Goal: Information Seeking & Learning: Learn about a topic

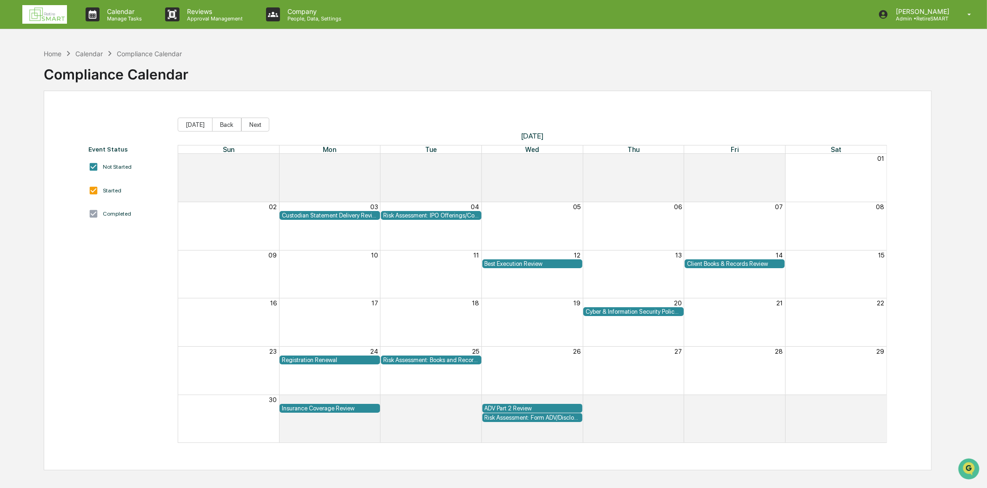
click at [52, 7] on img at bounding box center [44, 14] width 45 height 19
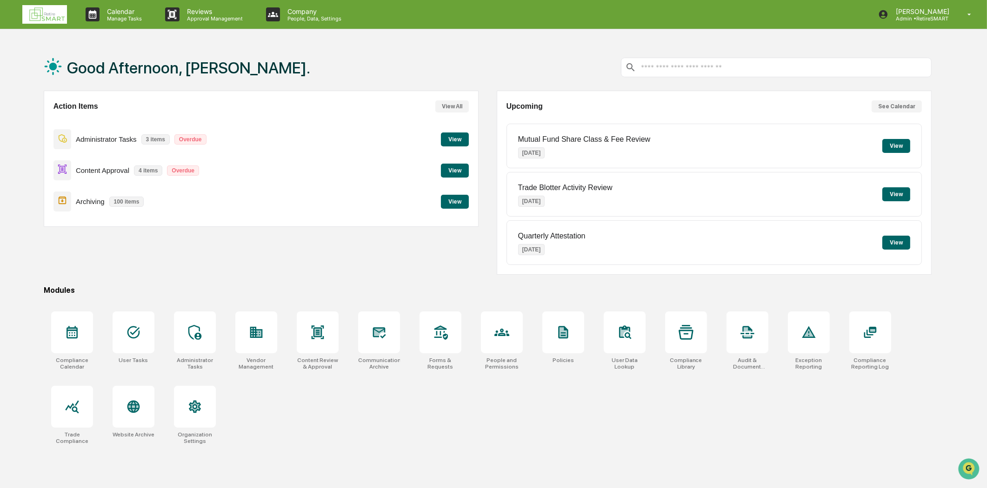
click at [901, 194] on button "View" at bounding box center [896, 194] width 28 height 14
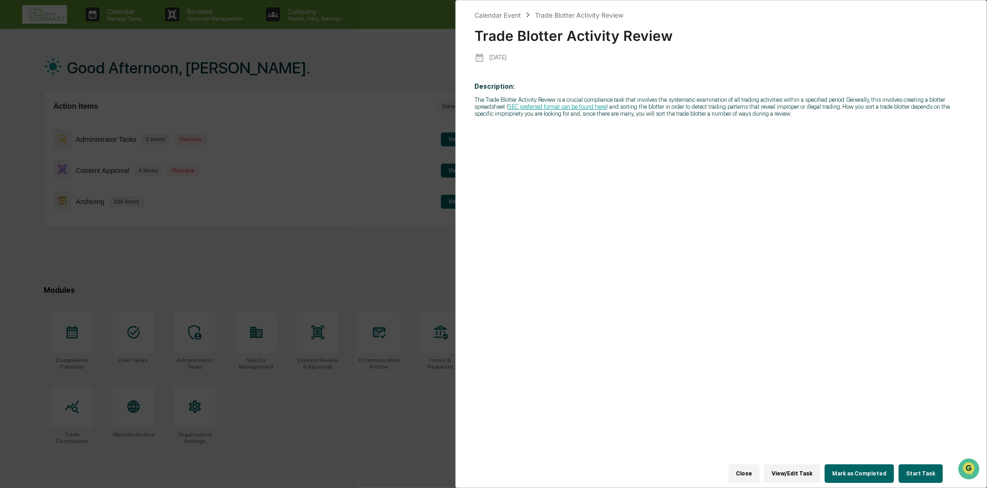
click at [551, 126] on div "Description: The Trade Blotter Activity Review is a crucial compliance task tha…" at bounding box center [720, 275] width 493 height 398
click at [491, 15] on div "Calendar Event" at bounding box center [497, 15] width 46 height 8
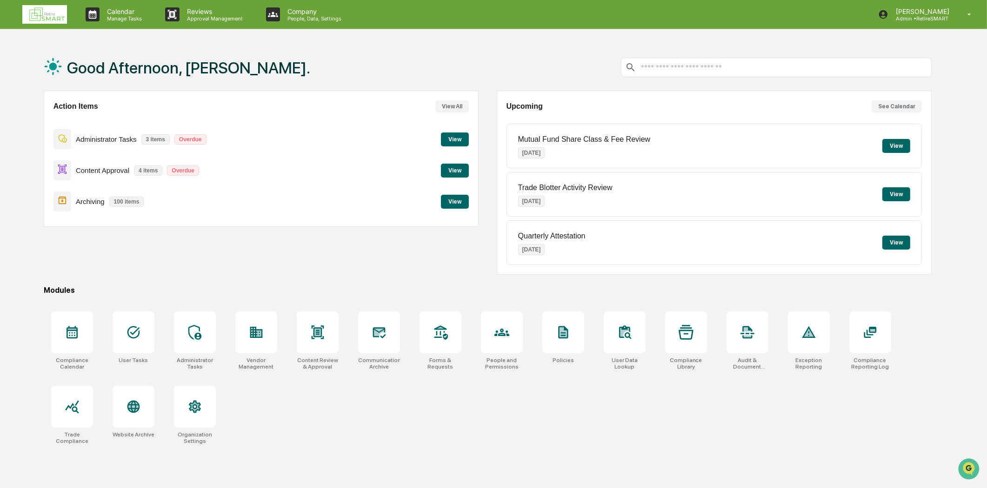
click at [545, 200] on p "[DATE]" at bounding box center [531, 201] width 27 height 11
click at [545, 200] on p "Oct 1, 2025" at bounding box center [531, 201] width 27 height 11
click at [182, 332] on div at bounding box center [195, 333] width 42 height 42
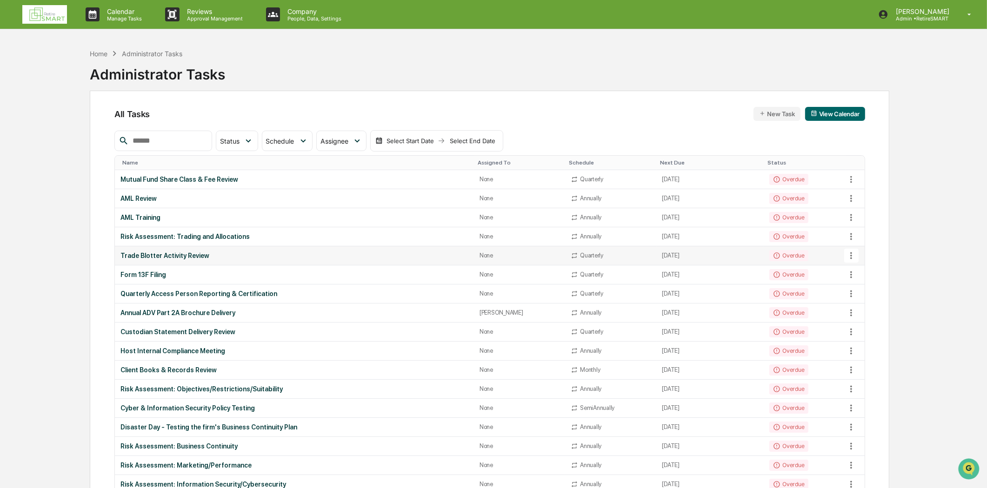
click at [196, 256] on div "Trade Blotter Activity Review" at bounding box center [294, 255] width 348 height 7
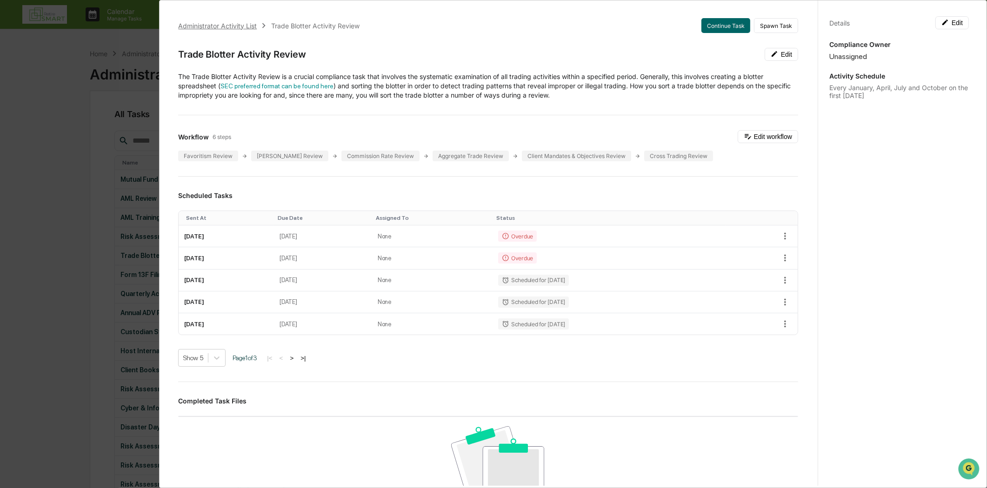
click at [201, 27] on div "Administrator Activity List" at bounding box center [217, 26] width 79 height 8
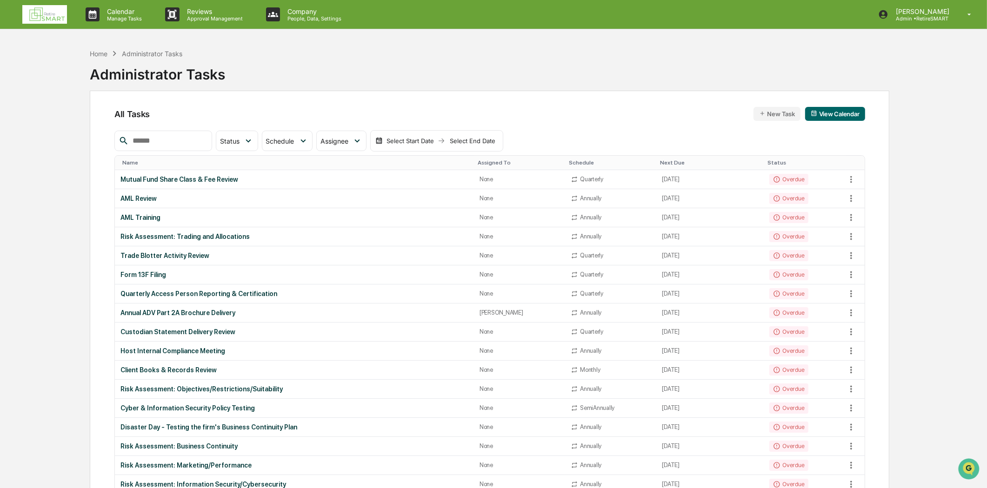
click at [29, 14] on img at bounding box center [44, 14] width 45 height 19
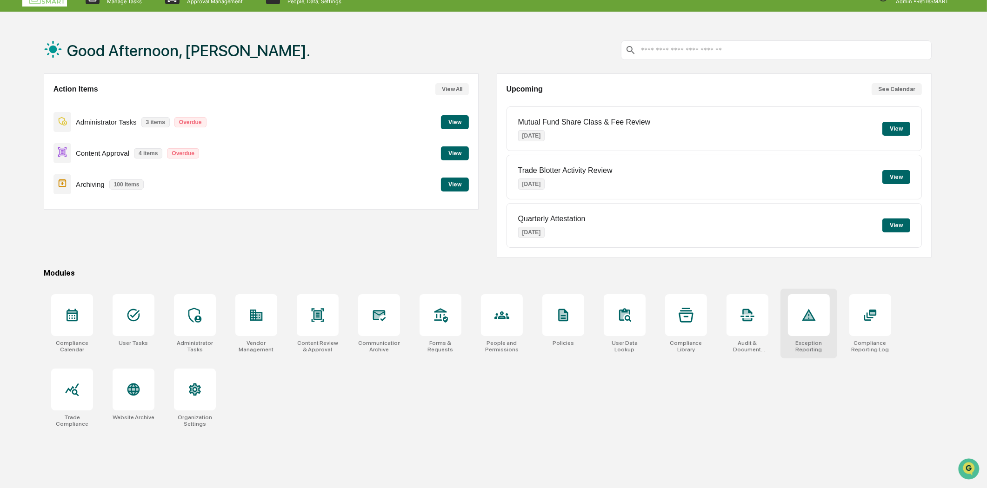
scroll to position [44, 0]
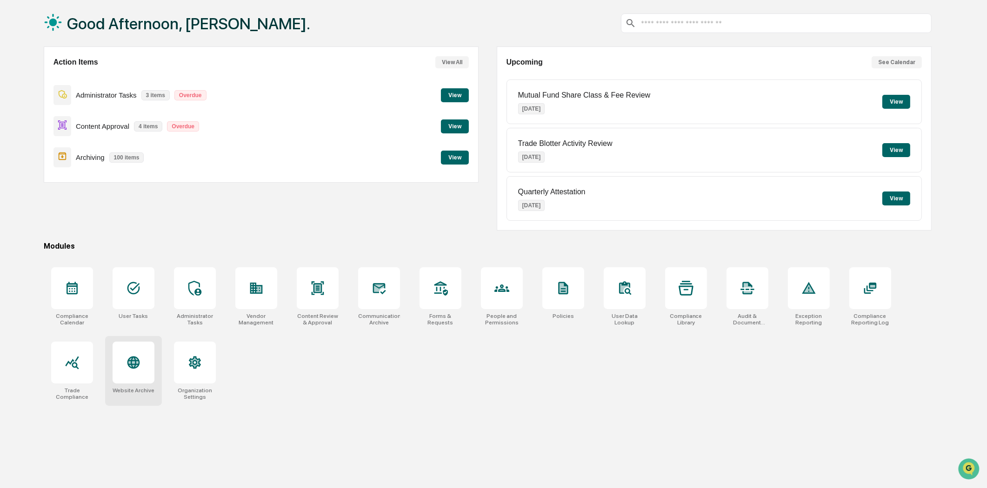
click at [135, 361] on icon at bounding box center [133, 363] width 13 height 13
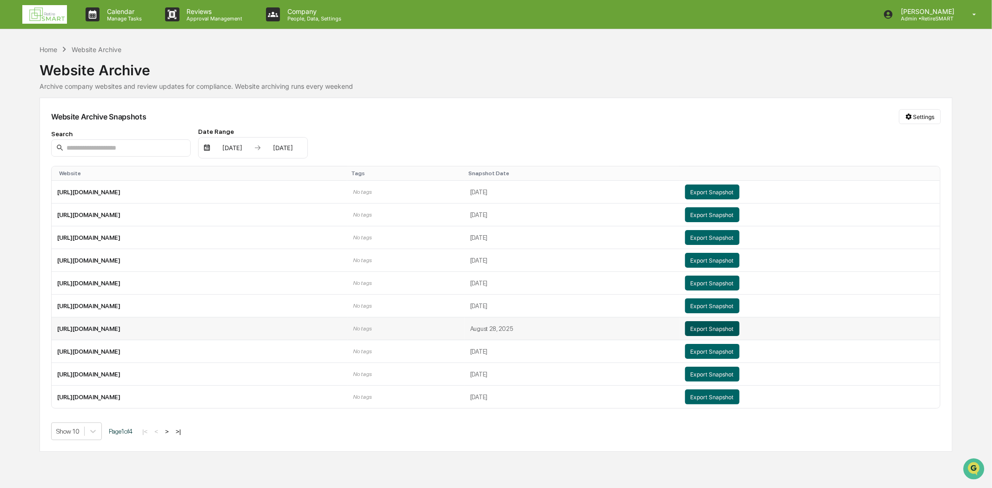
click at [739, 327] on button "Export Snapshot" at bounding box center [712, 328] width 54 height 15
click at [714, 34] on div "Calendar Manage Tasks Reviews Approval Management Company People, Data, Setting…" at bounding box center [496, 244] width 992 height 488
click at [31, 12] on img at bounding box center [44, 14] width 45 height 19
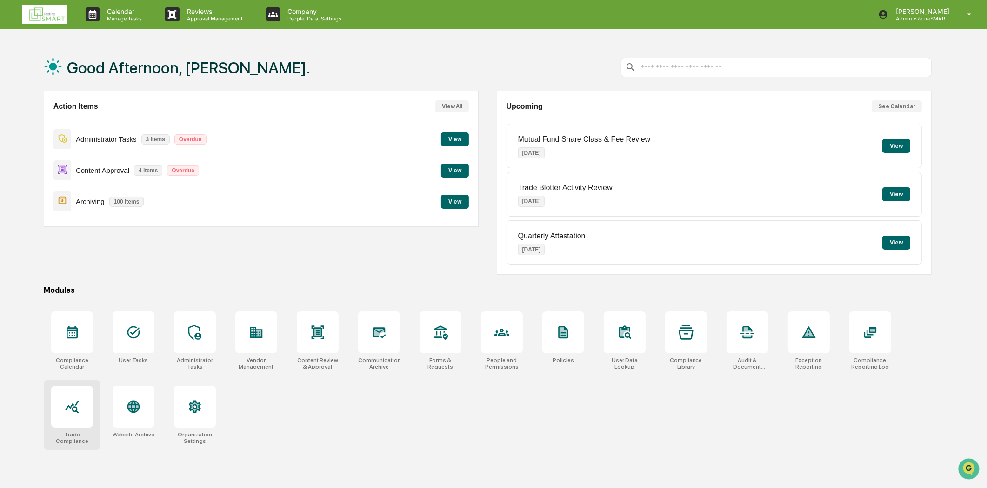
click at [71, 412] on icon at bounding box center [72, 406] width 15 height 15
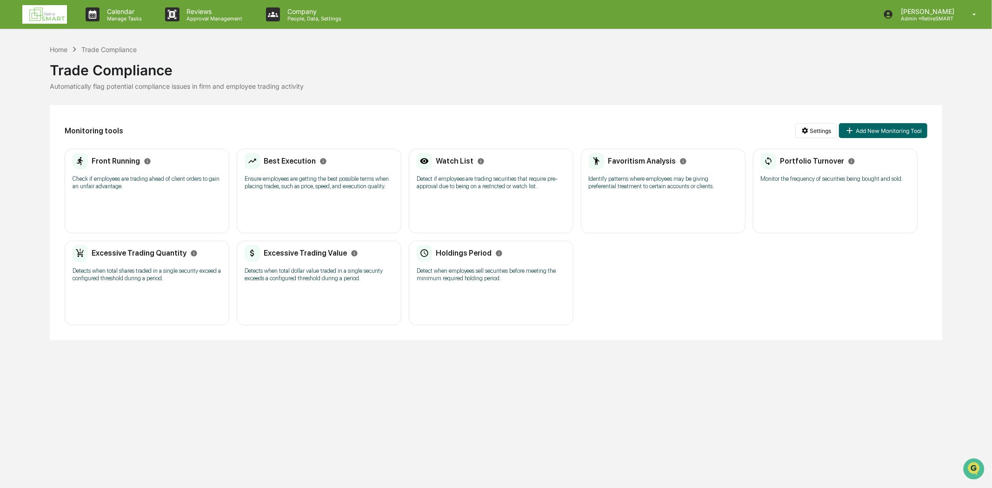
click at [797, 218] on div "Portfolio Turnover Monitor the frequency of securities being bought and sold. N…" at bounding box center [835, 191] width 165 height 85
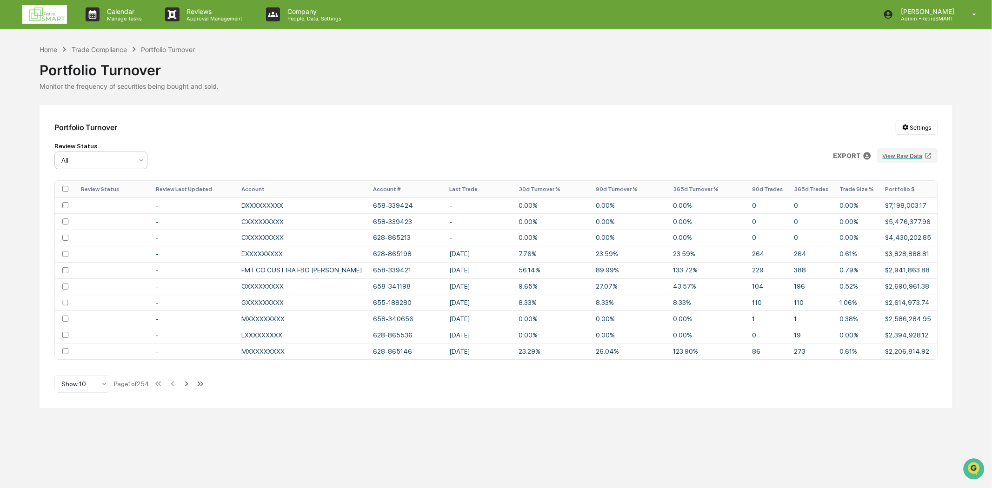
click at [139, 158] on icon at bounding box center [141, 160] width 7 height 7
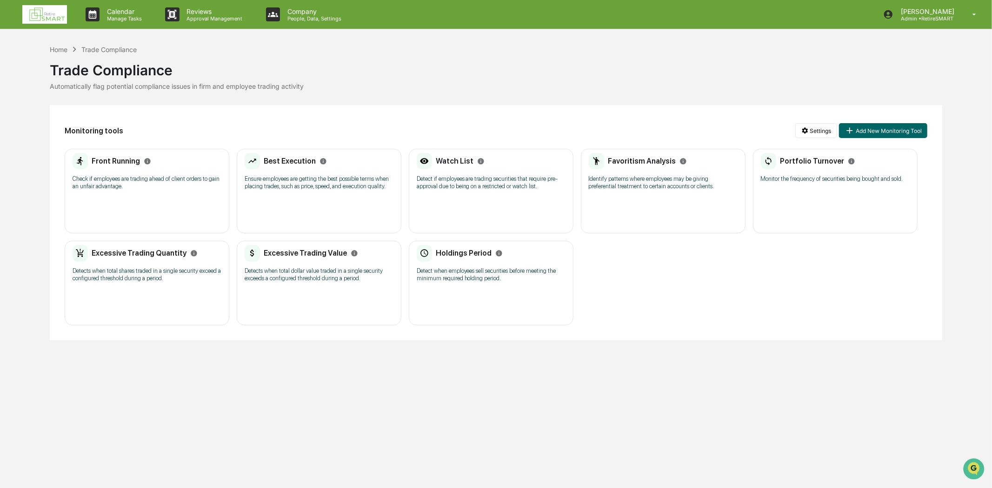
click at [146, 275] on p "Detects when total shares traded in a single security exceed a configured thres…" at bounding box center [147, 274] width 149 height 15
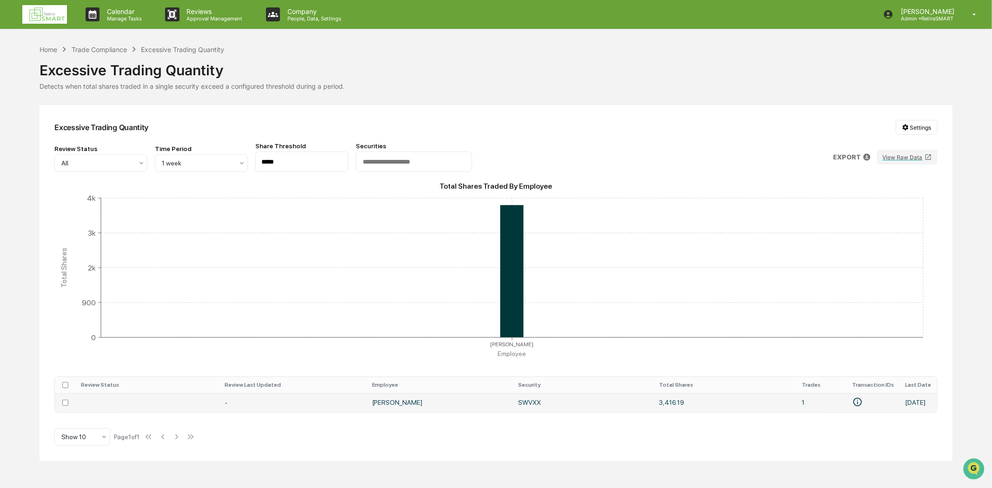
click at [531, 405] on td "SWVXX" at bounding box center [582, 402] width 141 height 19
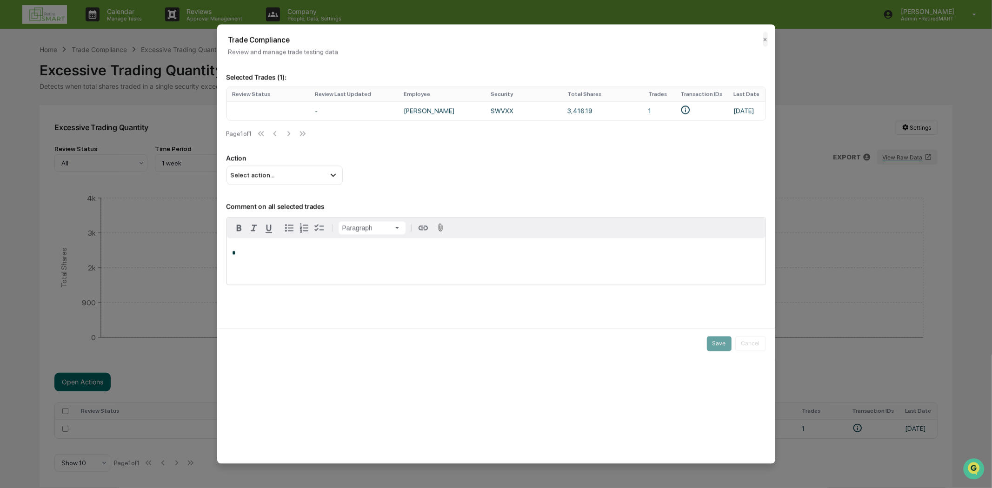
click at [756, 41] on h2 "Trade Compliance" at bounding box center [496, 40] width 536 height 9
click at [766, 35] on button "✕" at bounding box center [765, 39] width 5 height 15
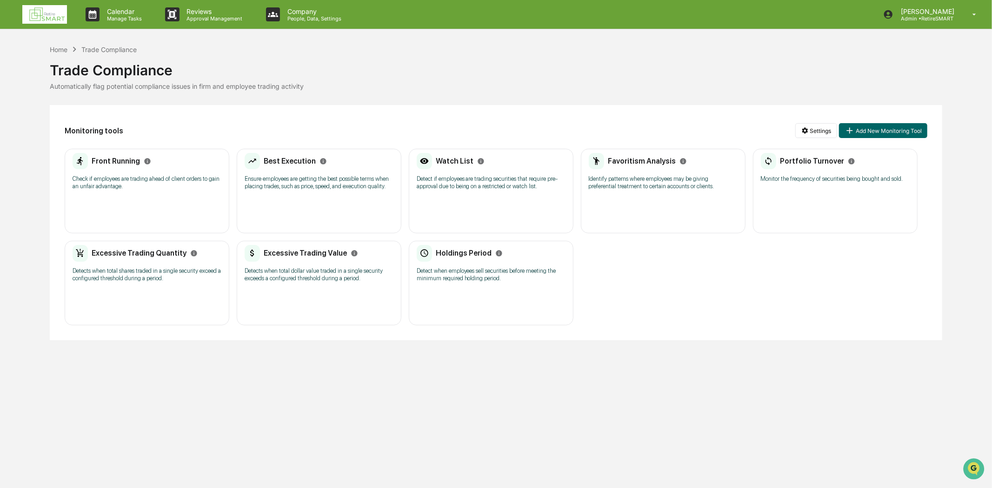
click at [460, 262] on div "Holdings Period Detect when employees sell securities before meeting the minimu…" at bounding box center [491, 266] width 149 height 43
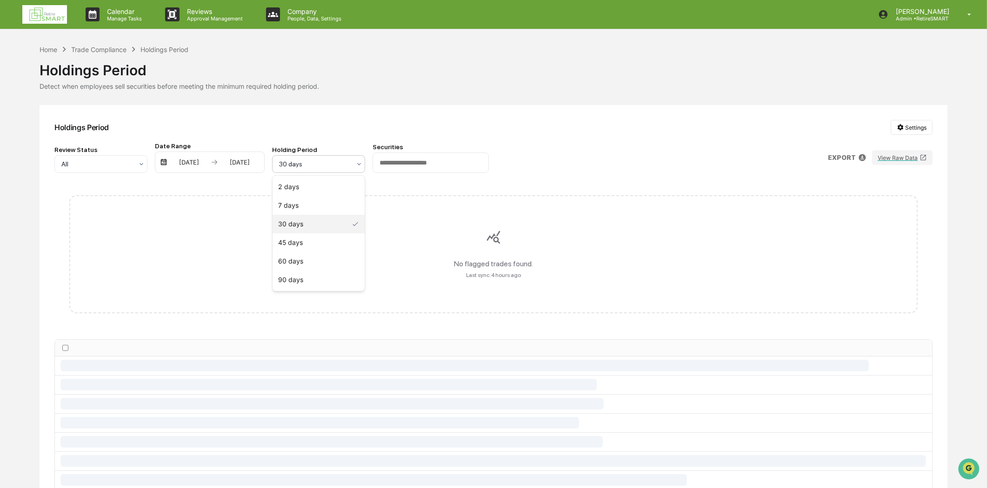
click at [360, 164] on icon at bounding box center [358, 163] width 7 height 7
click at [307, 215] on div "30 days" at bounding box center [318, 224] width 92 height 19
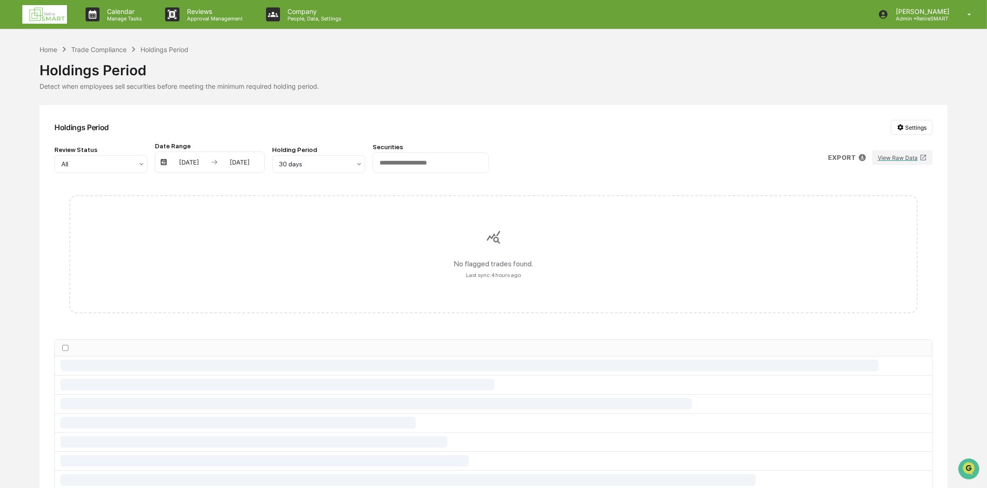
click at [162, 226] on div "No flagged trades found. Last sync: 4 hours ago" at bounding box center [493, 254] width 848 height 118
click at [135, 166] on div "All" at bounding box center [97, 164] width 81 height 13
drag, startPoint x: 135, startPoint y: 166, endPoint x: 153, endPoint y: 156, distance: 20.4
click at [135, 166] on div "All" at bounding box center [97, 164] width 81 height 13
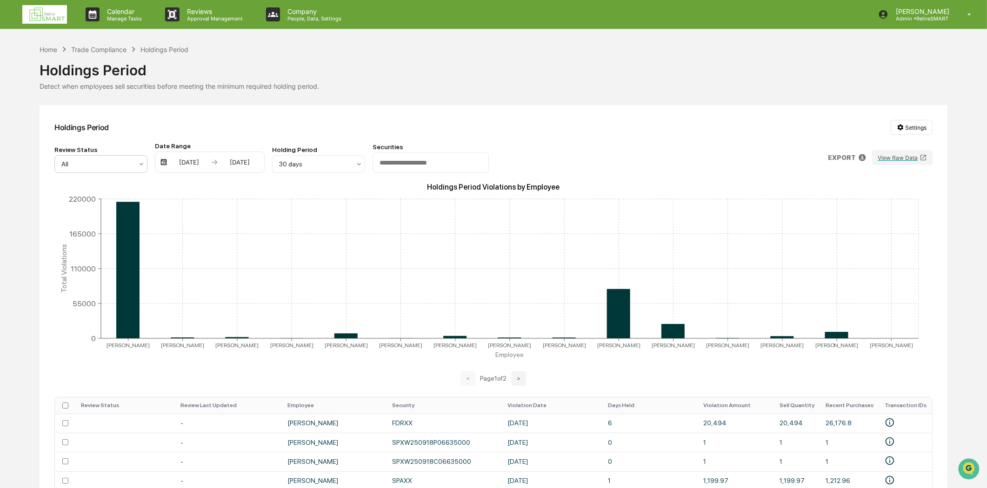
click at [34, 13] on img at bounding box center [44, 14] width 45 height 19
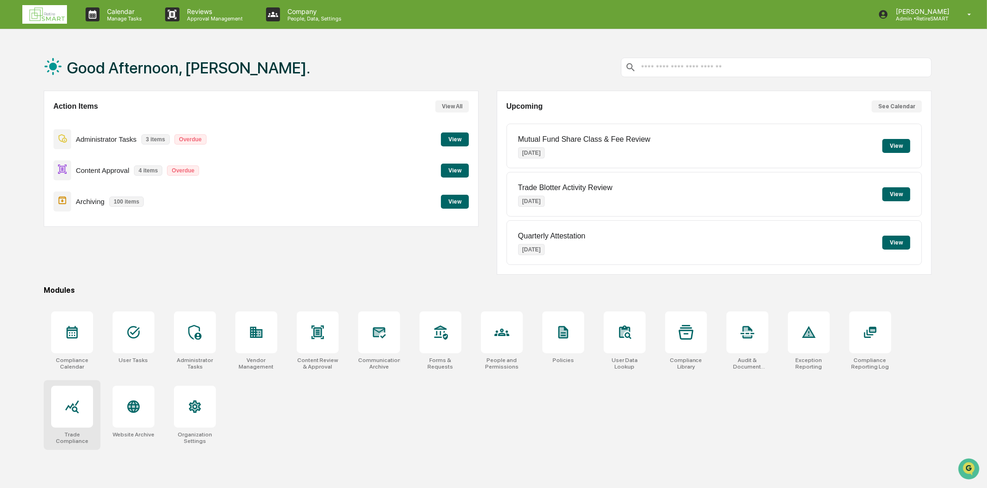
click at [77, 413] on icon at bounding box center [72, 406] width 15 height 15
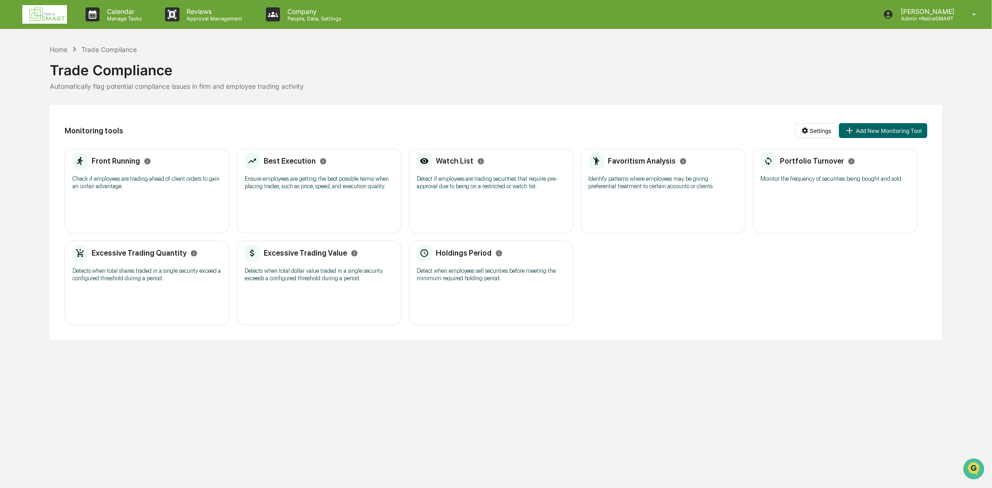
click at [676, 199] on div "Favoritism Analysis Identify patterns where employees may be giving preferentia…" at bounding box center [663, 191] width 165 height 85
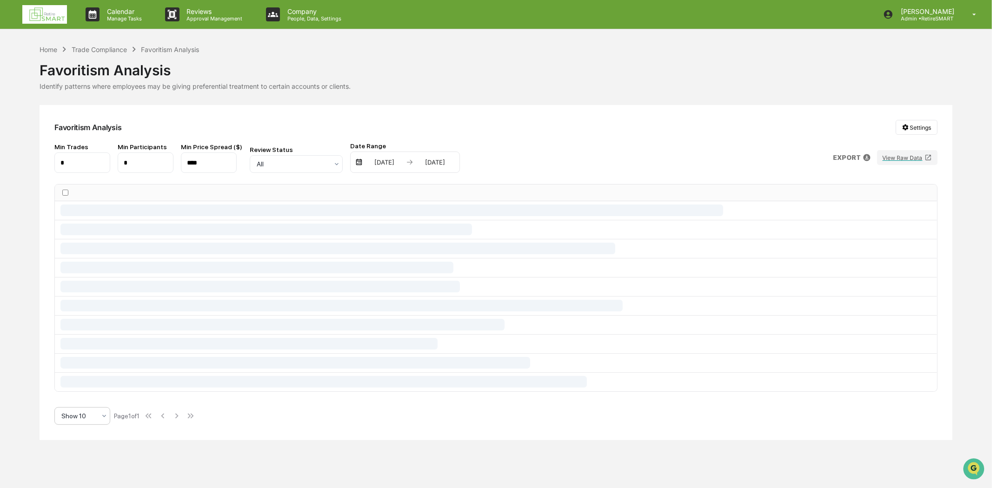
click at [107, 411] on div at bounding box center [103, 416] width 7 height 17
click at [85, 392] on div "Show 100" at bounding box center [82, 392] width 55 height 19
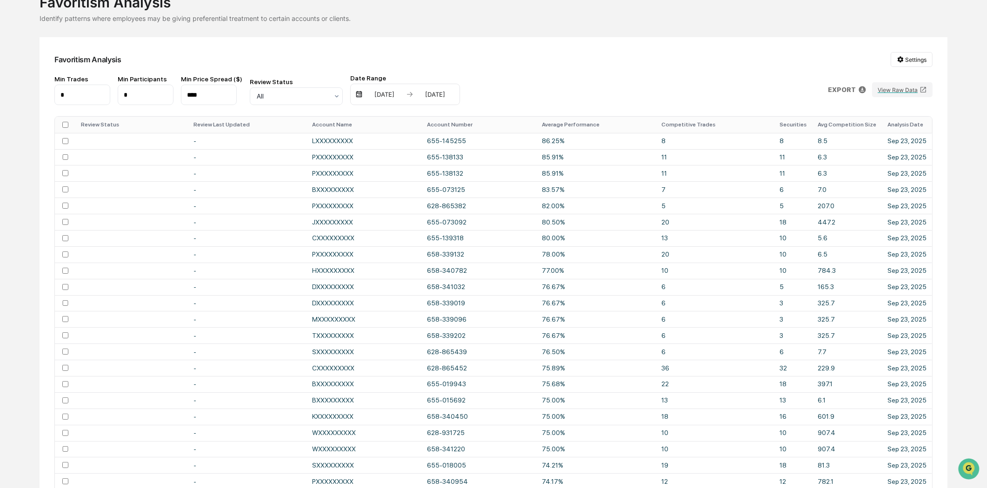
scroll to position [52, 0]
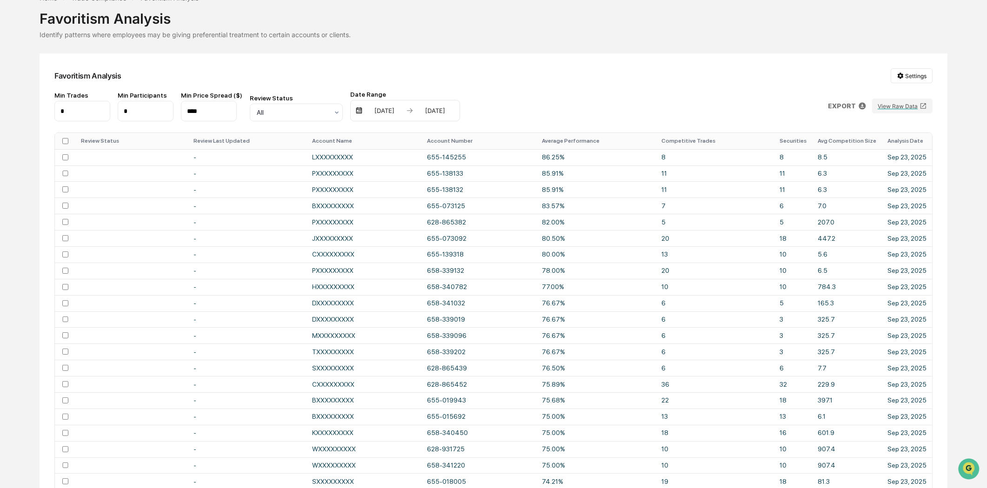
click at [338, 140] on th "Account Name" at bounding box center [364, 141] width 114 height 16
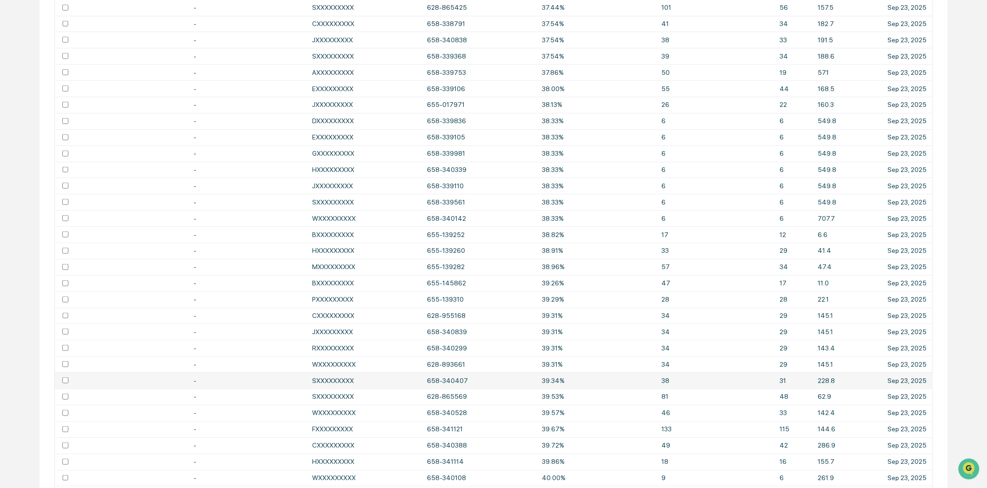
scroll to position [1406, 0]
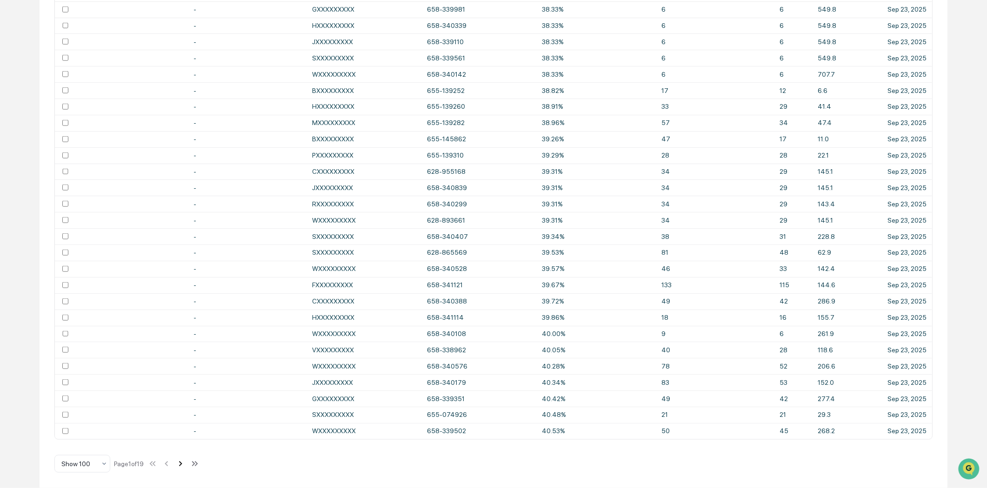
click at [180, 463] on icon at bounding box center [180, 464] width 10 height 10
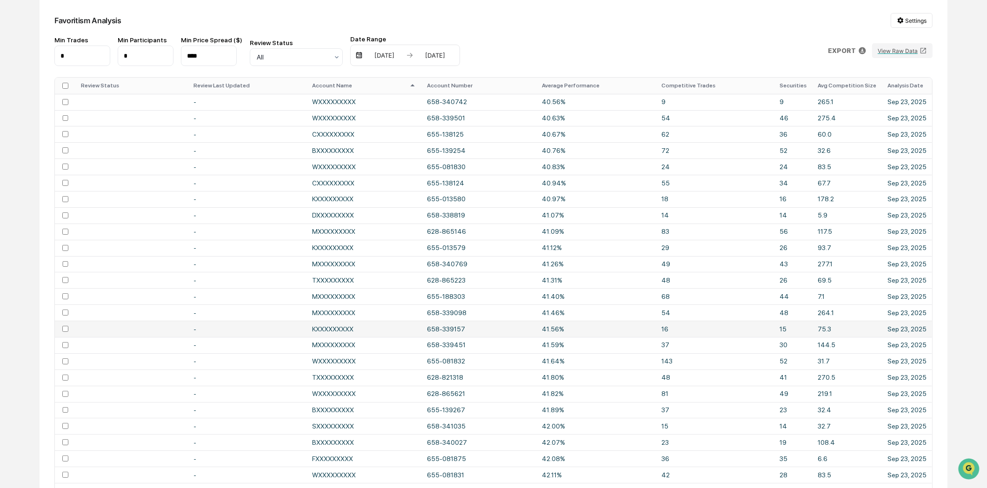
scroll to position [0, 0]
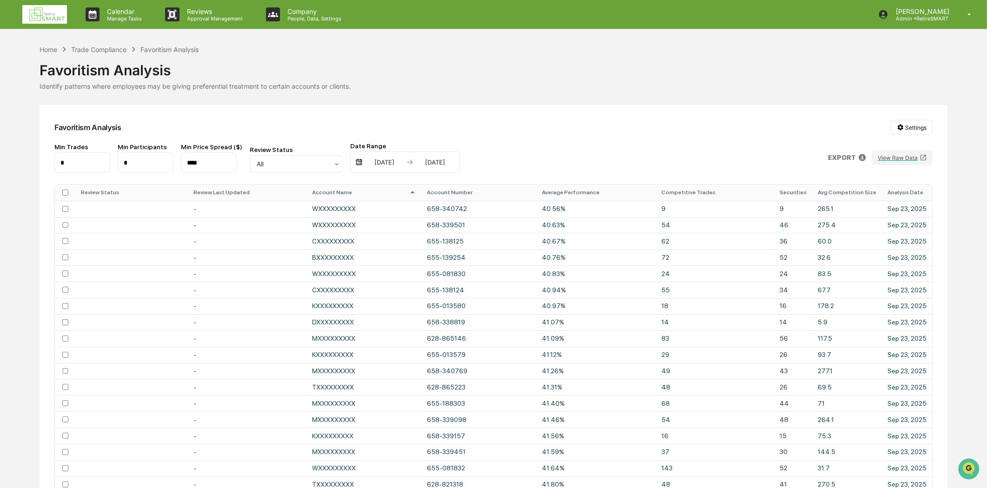
click at [42, 13] on img at bounding box center [44, 14] width 45 height 19
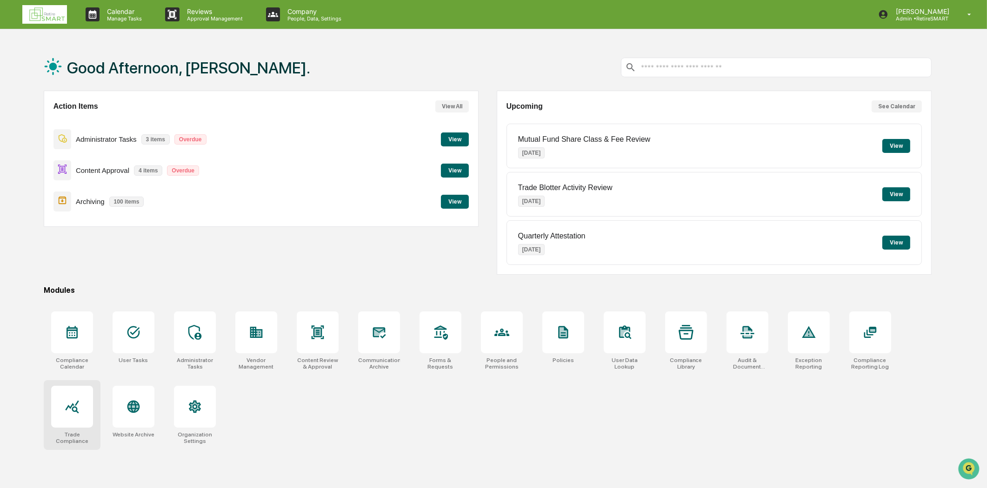
click at [71, 414] on icon at bounding box center [72, 406] width 15 height 15
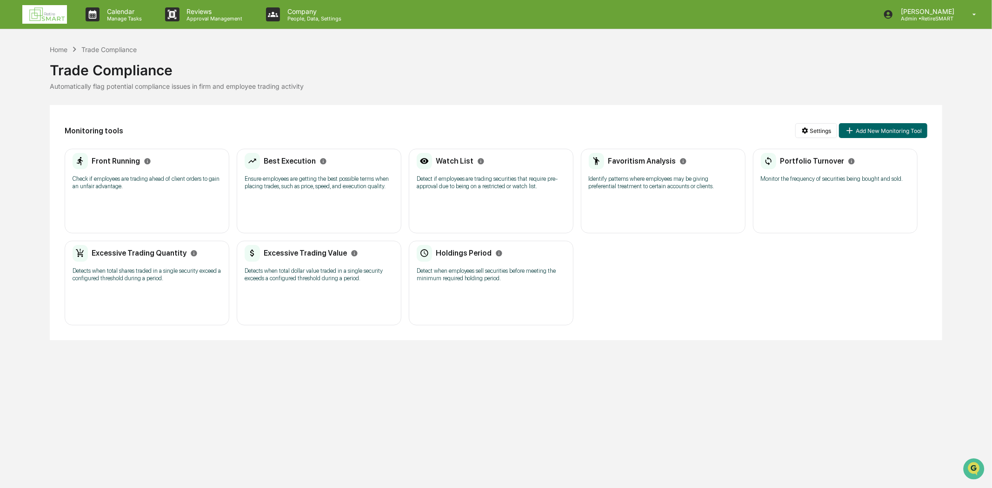
click at [127, 173] on div "Front Running Check if employees are trading ahead of client orders to gain an …" at bounding box center [147, 174] width 149 height 43
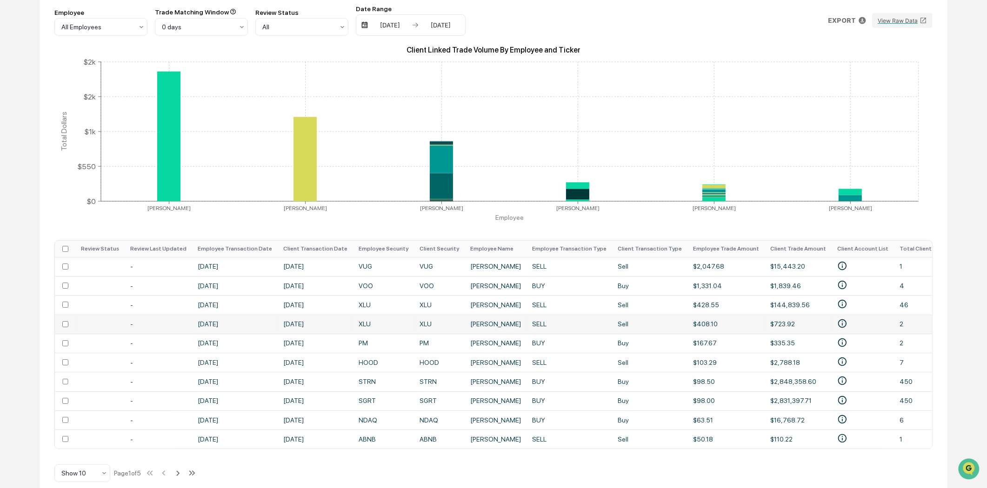
scroll to position [152, 0]
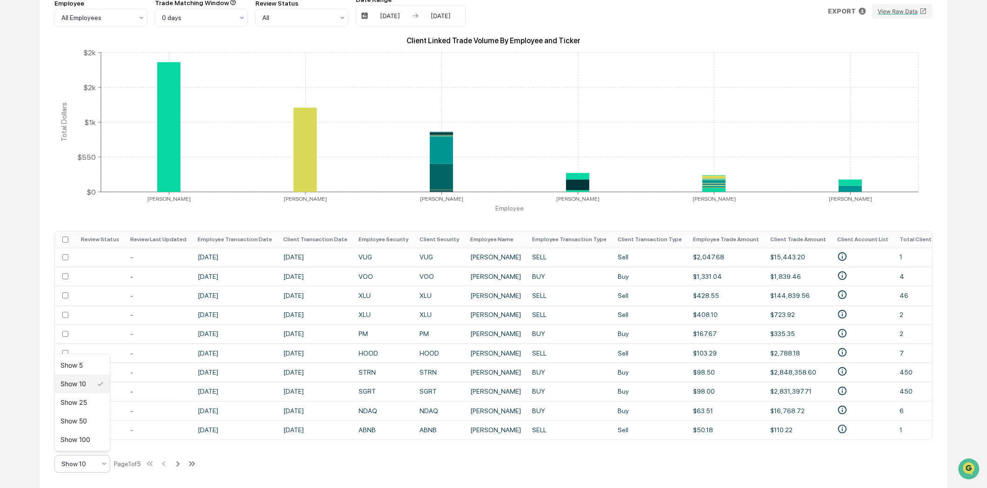
click at [100, 464] on div "Show 10" at bounding box center [79, 464] width 44 height 13
click at [88, 438] on div "Show 100" at bounding box center [82, 440] width 55 height 19
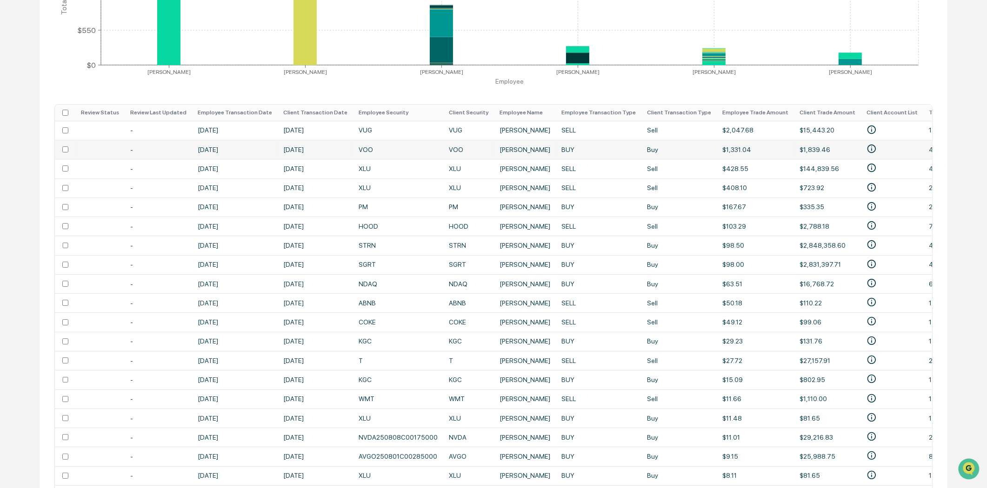
scroll to position [0, 0]
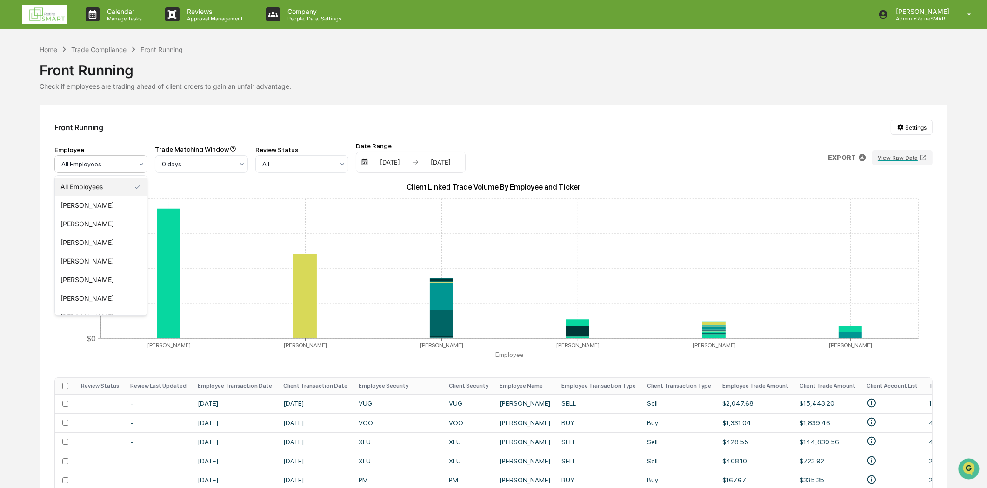
click at [141, 164] on icon at bounding box center [141, 163] width 7 height 7
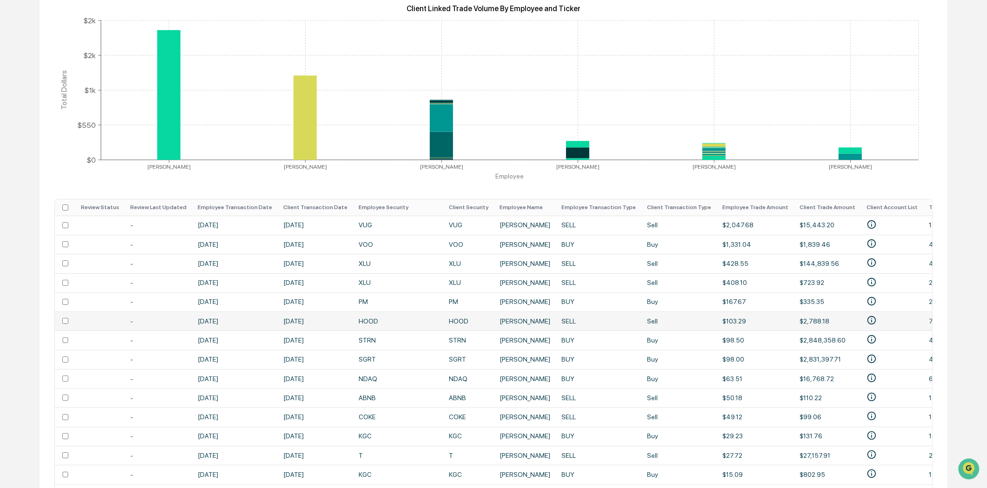
scroll to position [273, 0]
